Goal: Task Accomplishment & Management: Manage account settings

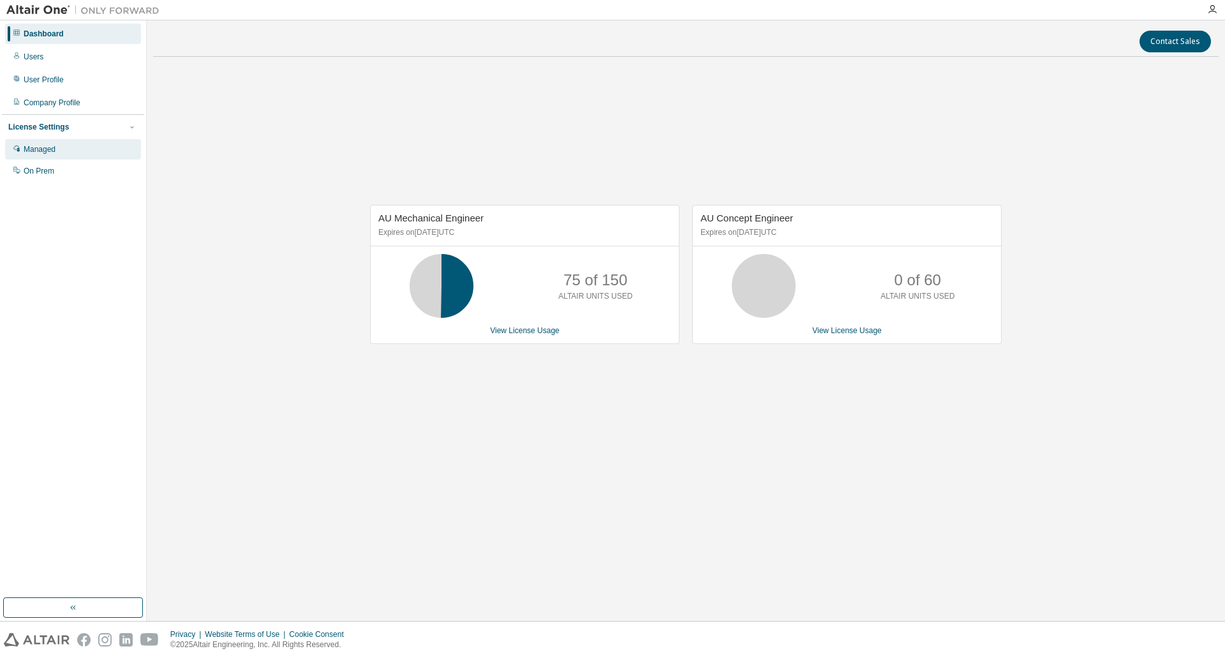
click at [78, 156] on div "Managed" at bounding box center [73, 149] width 136 height 20
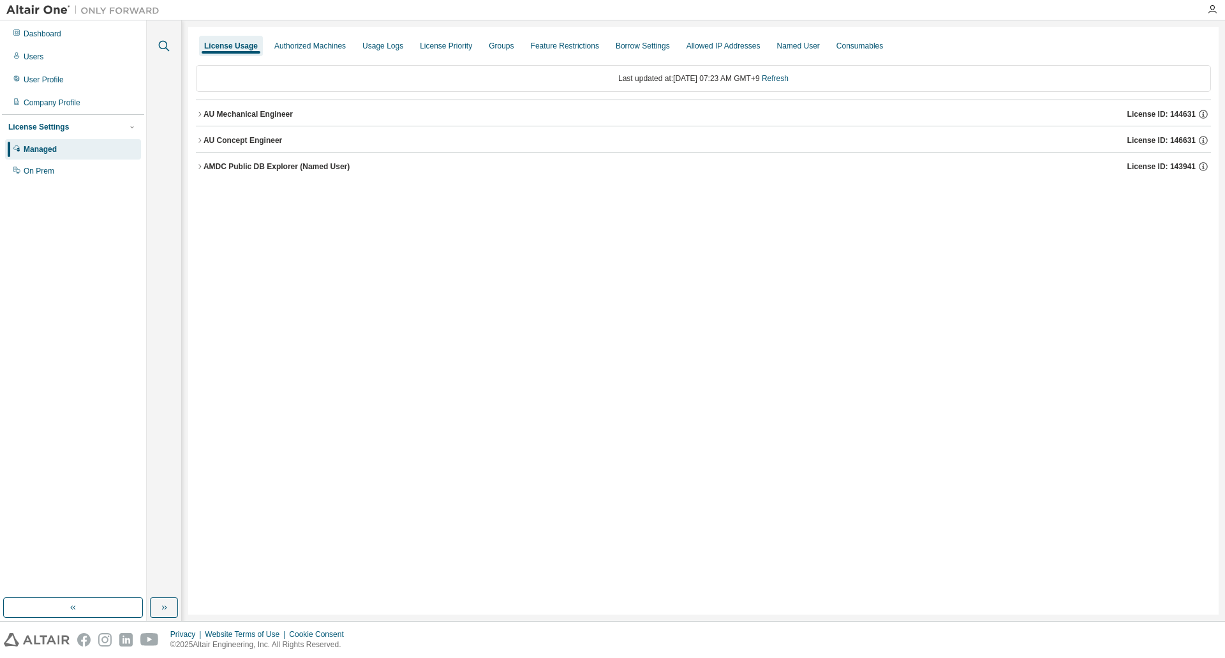
click at [165, 43] on icon "button" at bounding box center [163, 45] width 15 height 15
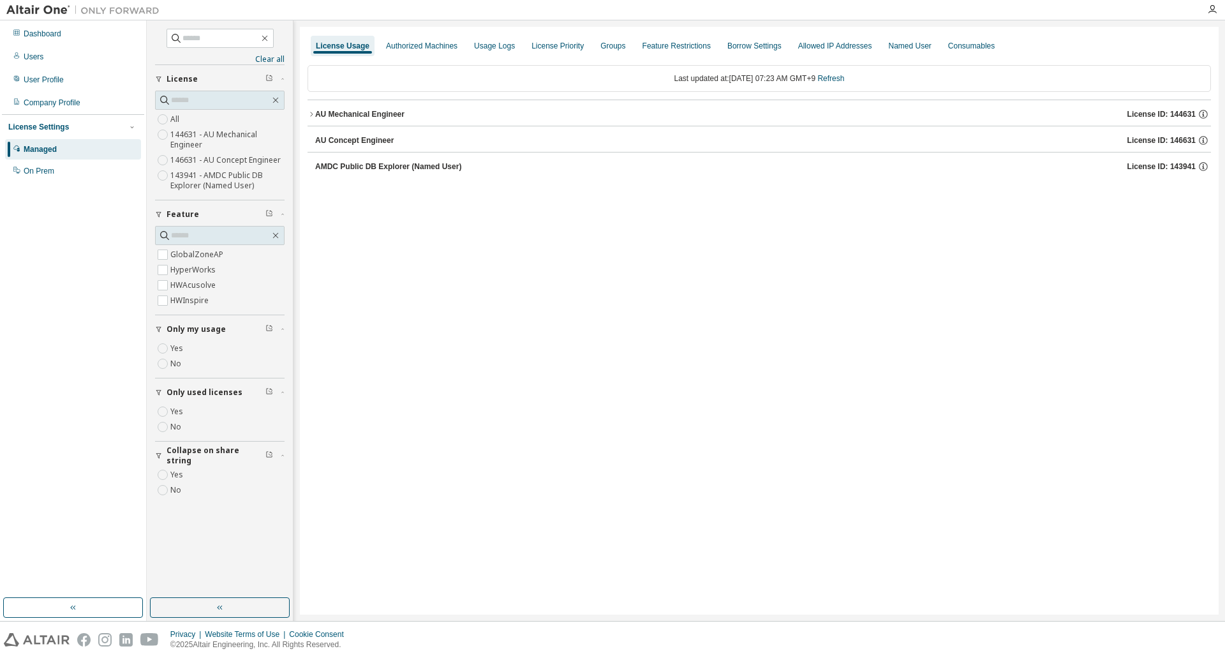
click at [316, 116] on div "AU Mechanical Engineer" at bounding box center [359, 114] width 89 height 10
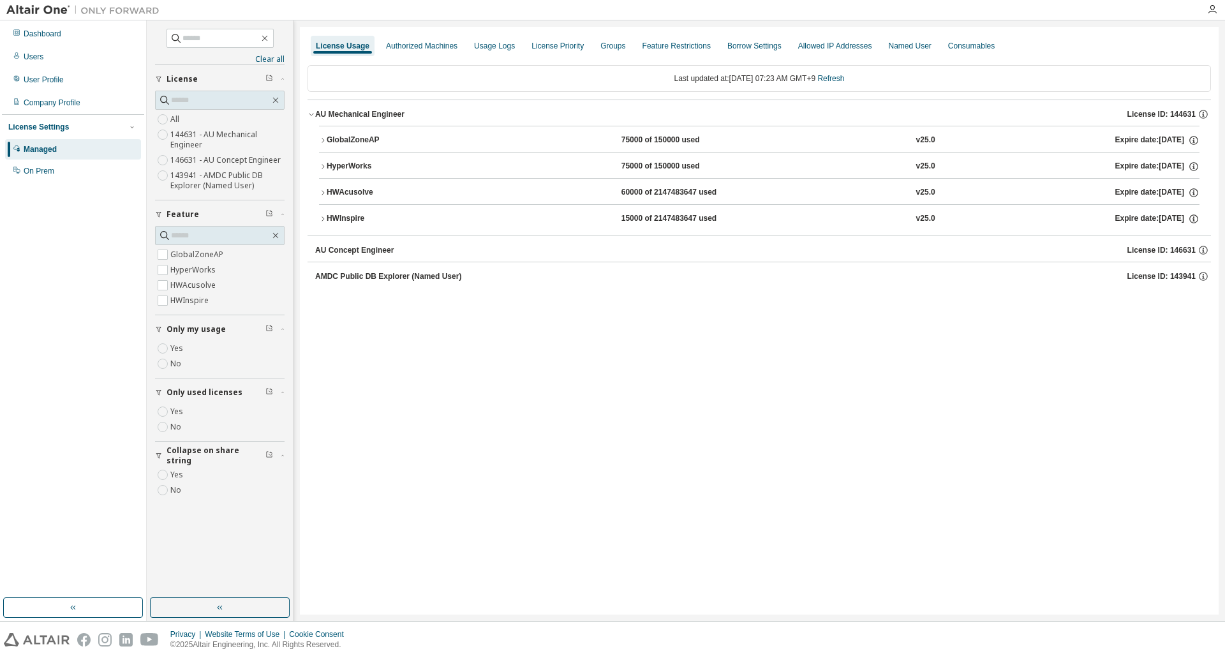
click at [320, 219] on icon "button" at bounding box center [323, 219] width 8 height 8
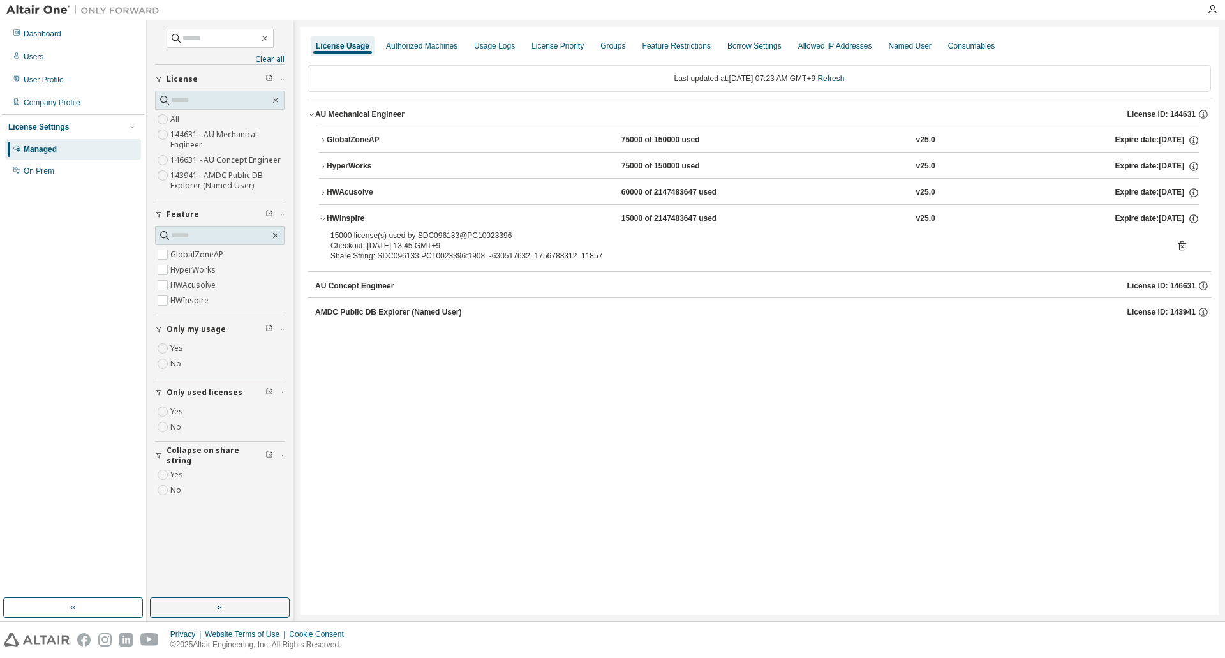
click at [321, 191] on icon "button" at bounding box center [323, 193] width 8 height 8
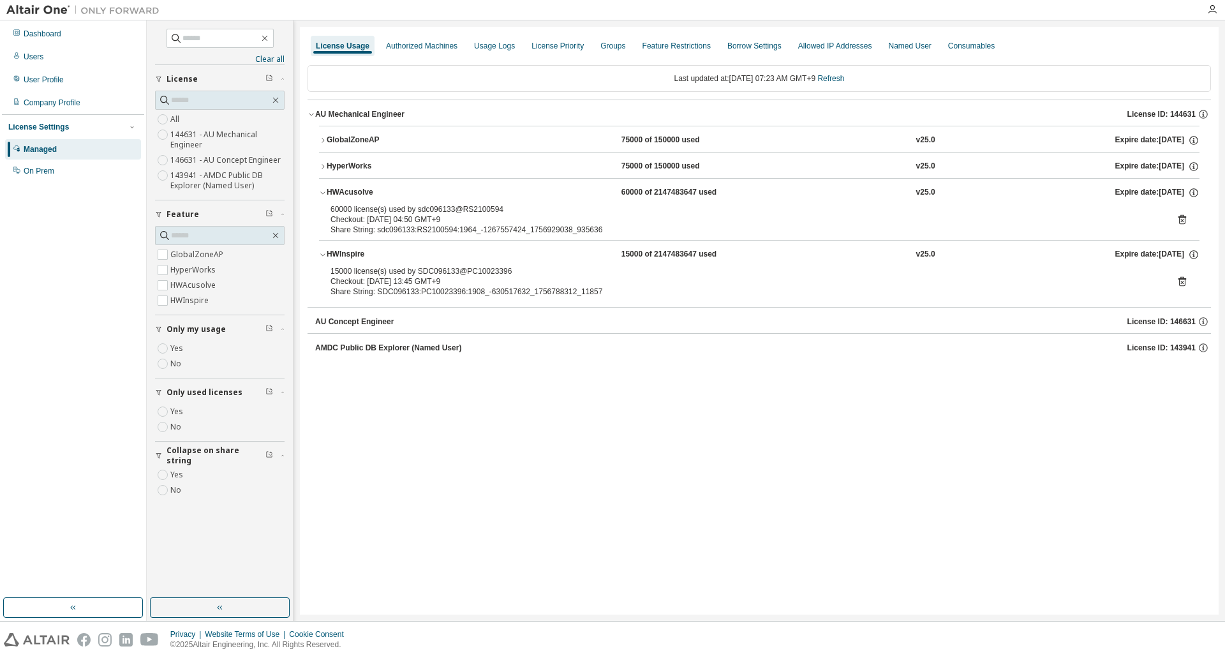
click at [325, 168] on icon "button" at bounding box center [323, 167] width 8 height 8
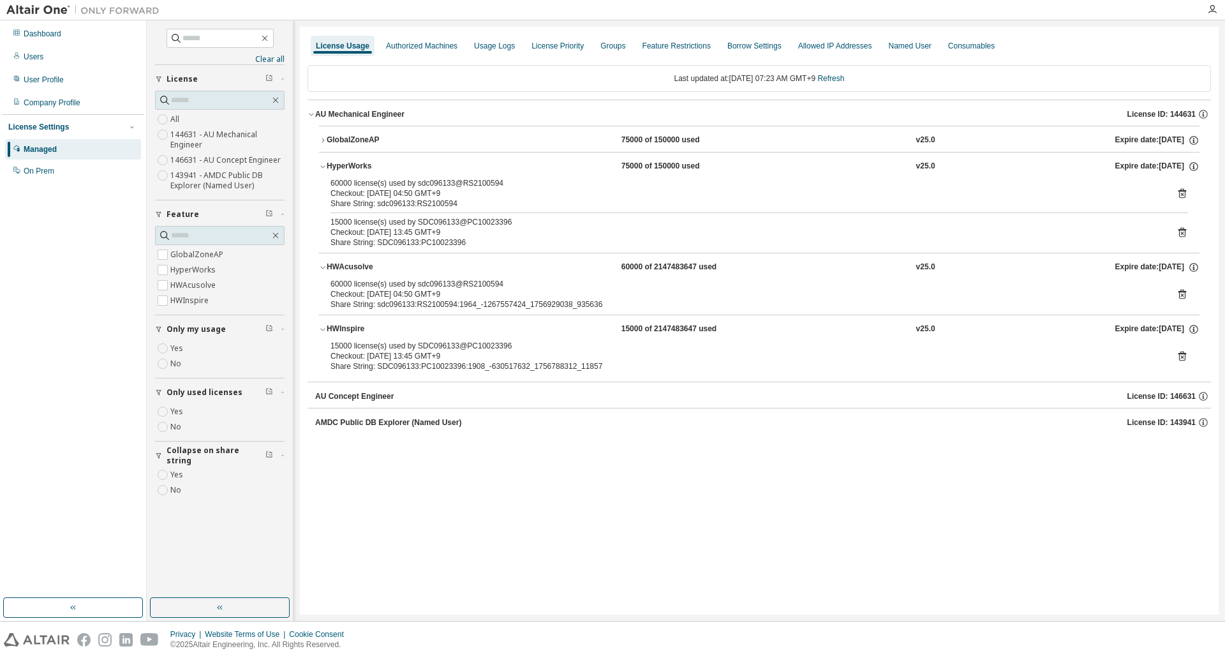
click at [320, 135] on button "GlobalZoneAP 75000 of 150000 used v25.0 Expire date: 2025-09-25" at bounding box center [759, 140] width 880 height 28
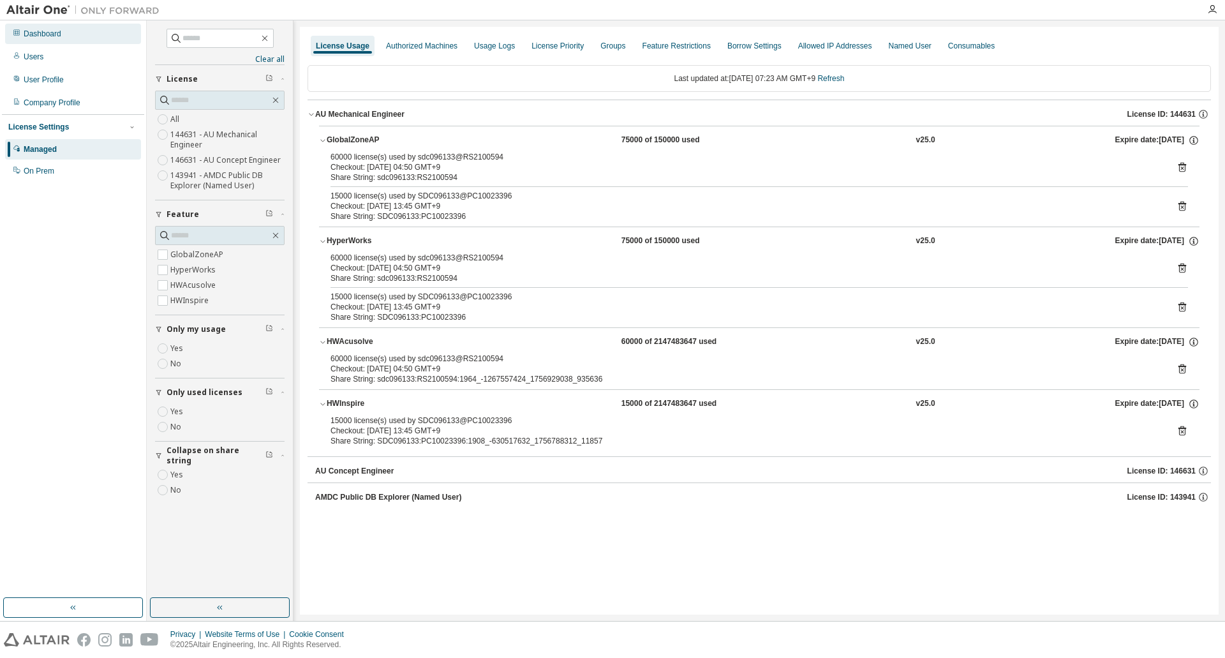
click at [66, 36] on div "Dashboard" at bounding box center [73, 34] width 136 height 20
